Goal: Navigation & Orientation: Find specific page/section

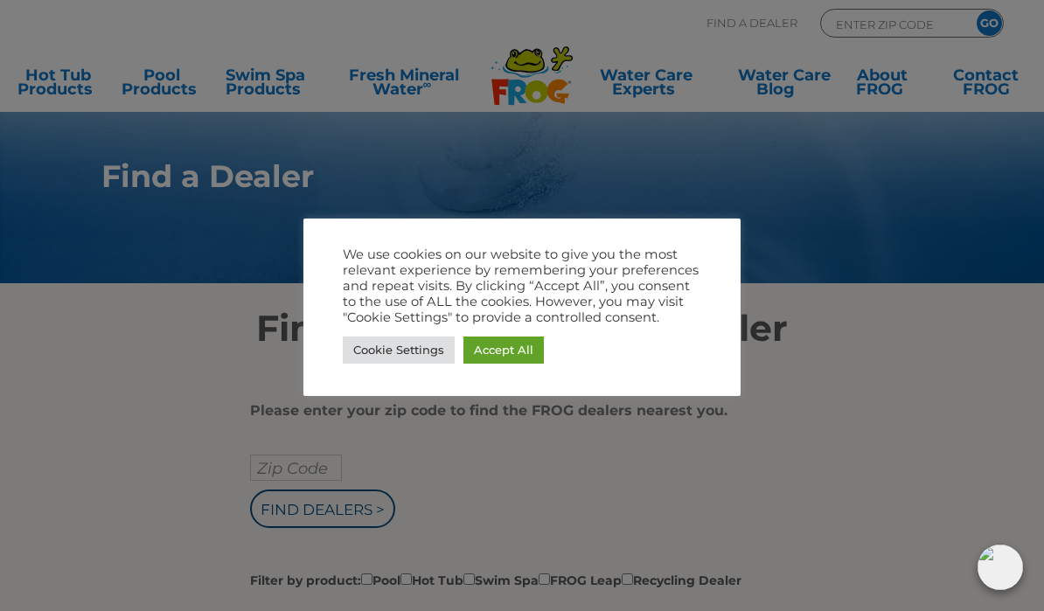
click at [386, 342] on link "Cookie Settings" at bounding box center [399, 350] width 112 height 27
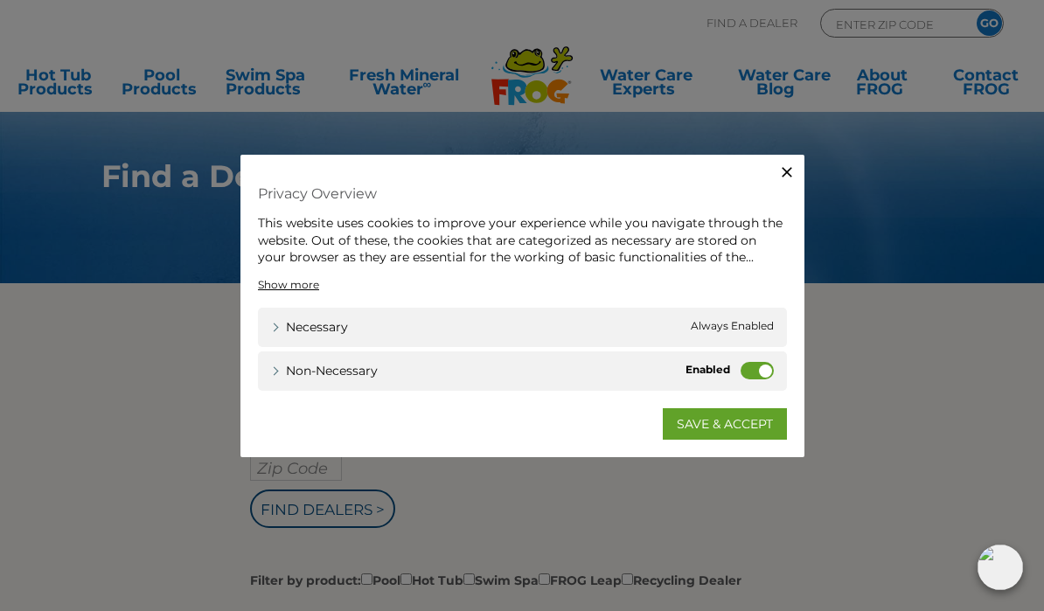
click at [755, 372] on label "Non-necessary" at bounding box center [757, 369] width 33 height 17
click at [0, 0] on input "Non-necessary" at bounding box center [0, 0] width 0 height 0
click at [728, 430] on link "SAVE & ACCEPT" at bounding box center [725, 422] width 124 height 31
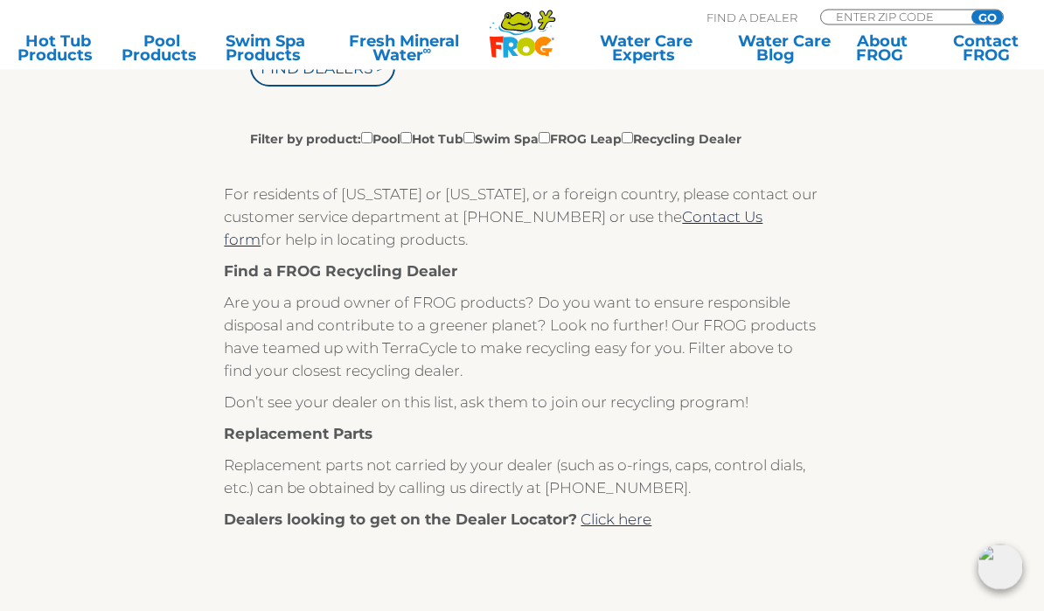
scroll to position [442, 0]
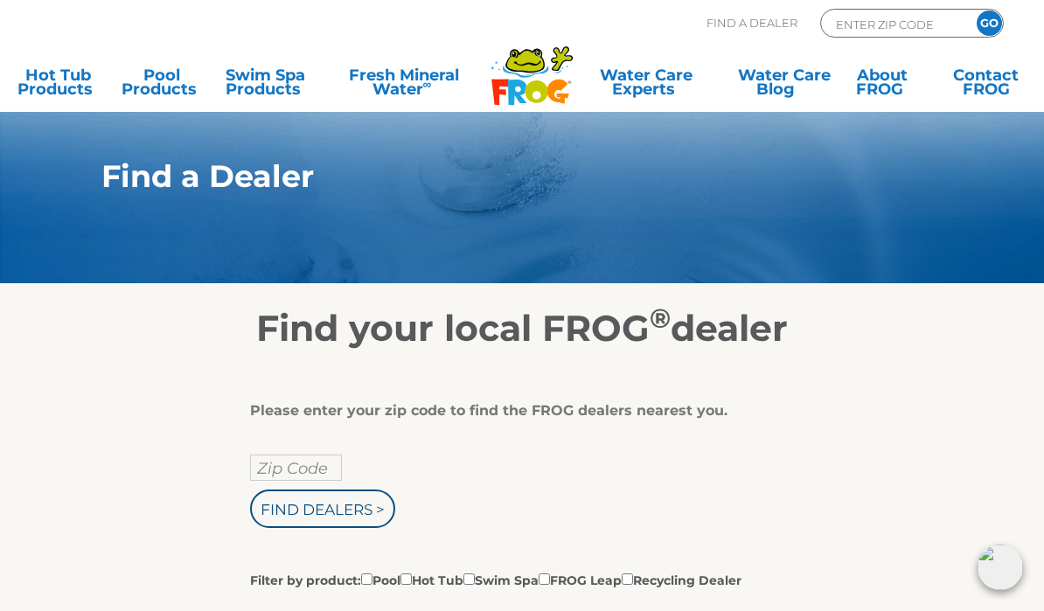
click at [266, 464] on input "Zip Code" at bounding box center [296, 468] width 92 height 26
type input "Zip Code"
click at [296, 512] on input "Find Dealers >" at bounding box center [322, 509] width 145 height 38
type input "Zip Code"
click at [272, 461] on input "Zip Code" at bounding box center [296, 468] width 92 height 26
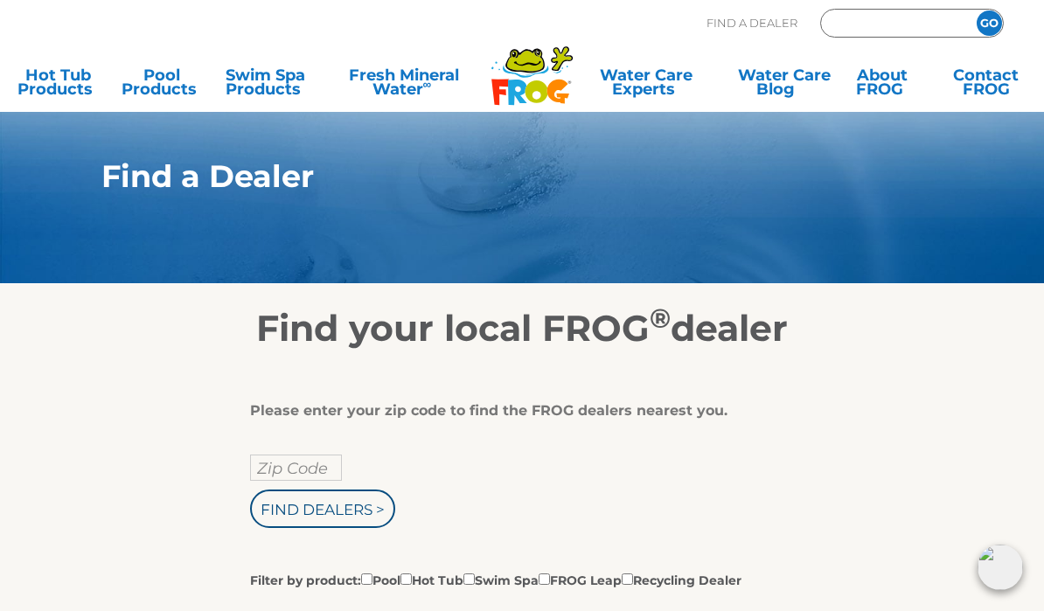
type input "ENTER ZIP CODE"
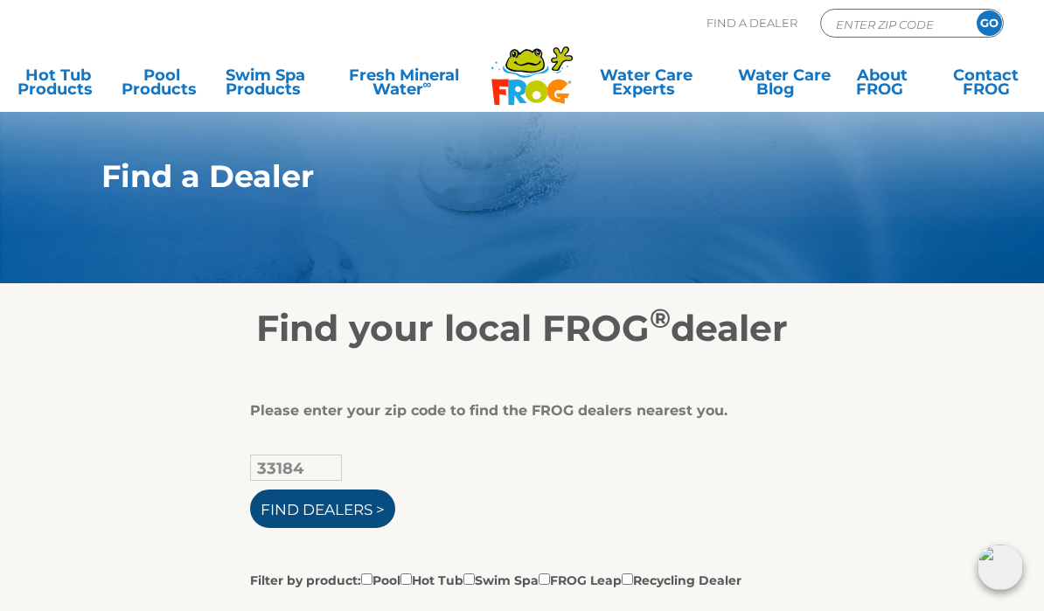
type input "33184"
click at [300, 506] on input "Find Dealers >" at bounding box center [322, 509] width 145 height 38
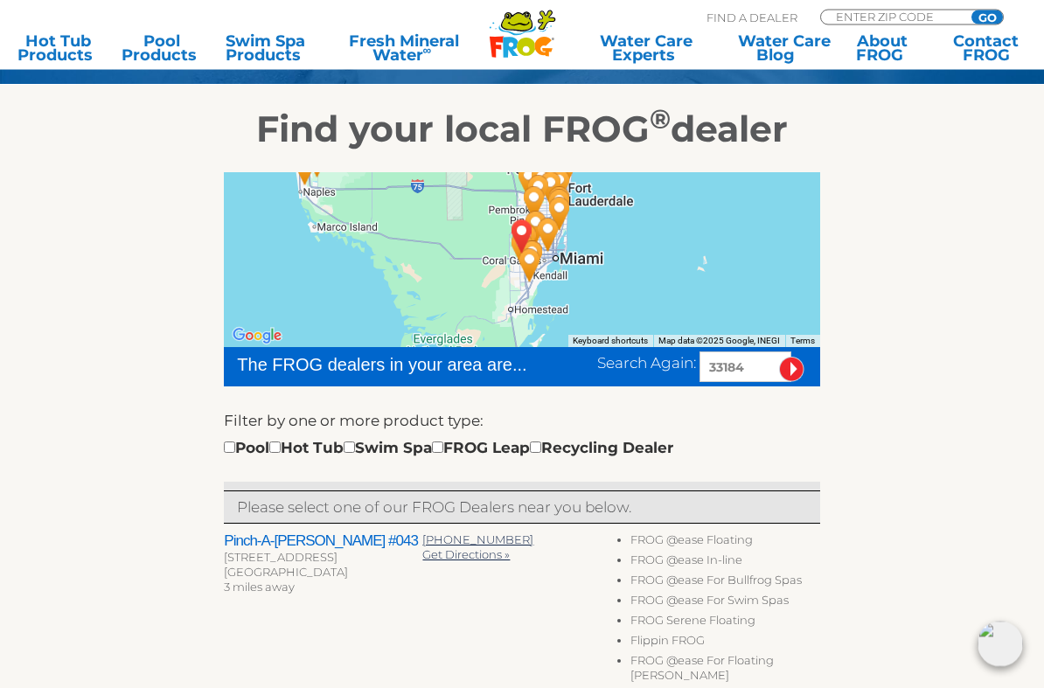
scroll to position [205, 0]
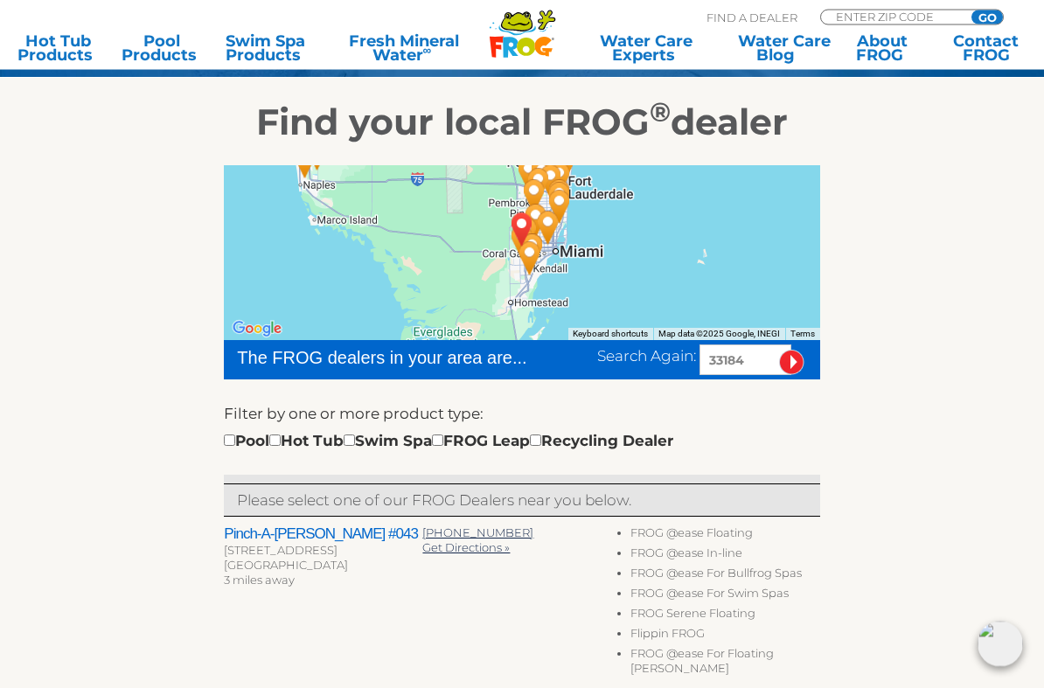
click at [281, 437] on input "checkbox" at bounding box center [274, 440] width 11 height 11
checkbox input "true"
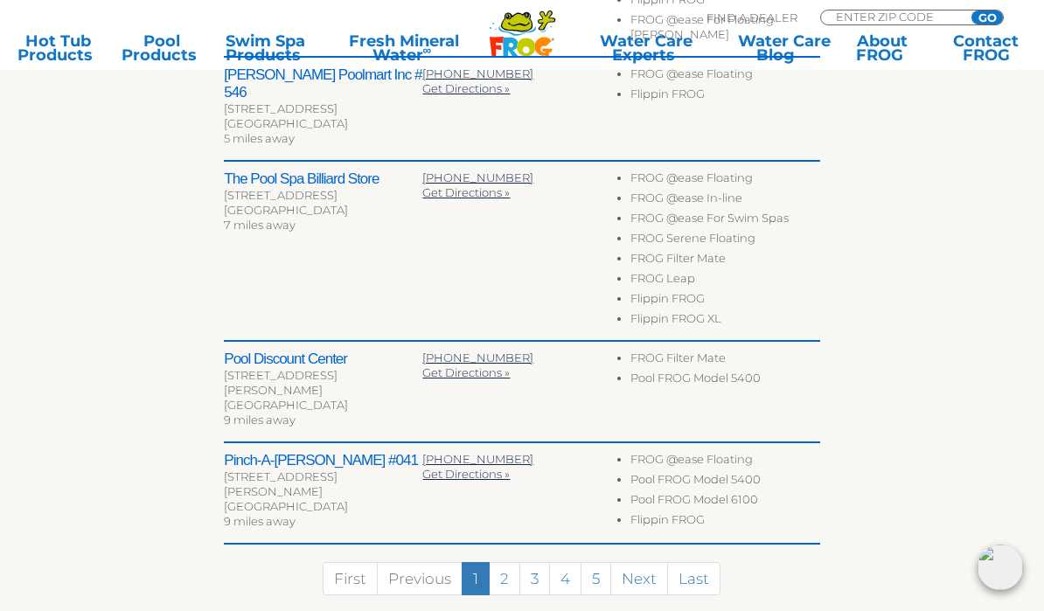
scroll to position [839, 0]
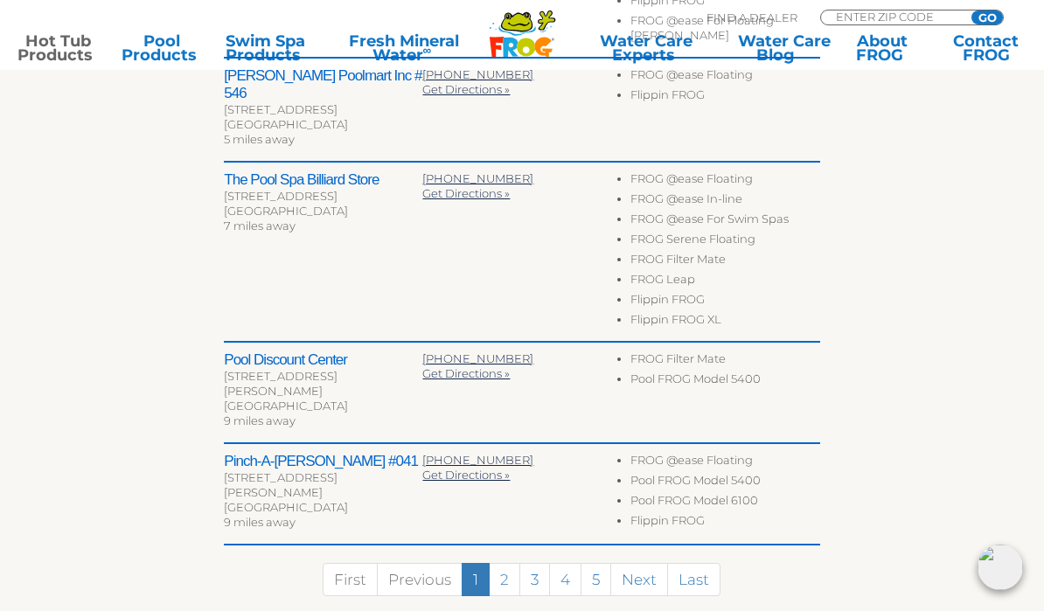
click at [57, 38] on link "Hot Tub Products" at bounding box center [57, 48] width 80 height 28
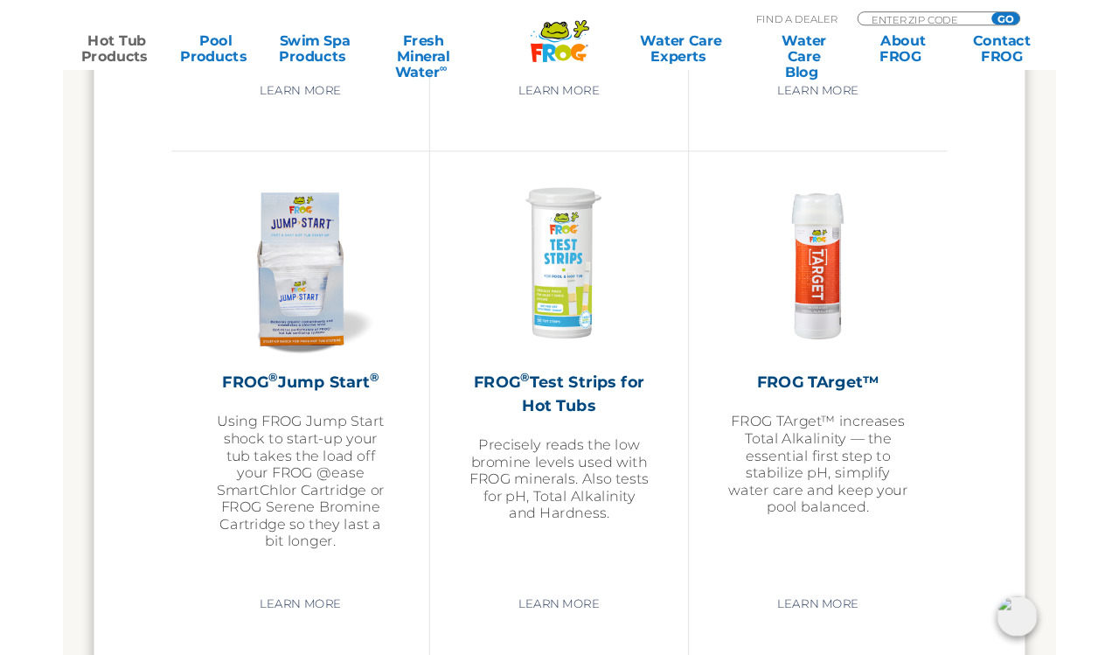
scroll to position [4193, 0]
